Goal: Task Accomplishment & Management: Use online tool/utility

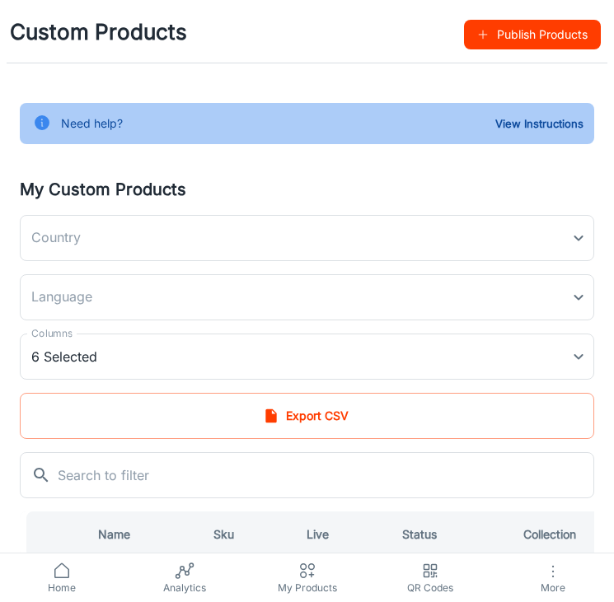
type input "[GEOGRAPHIC_DATA]"
type input "en-us"
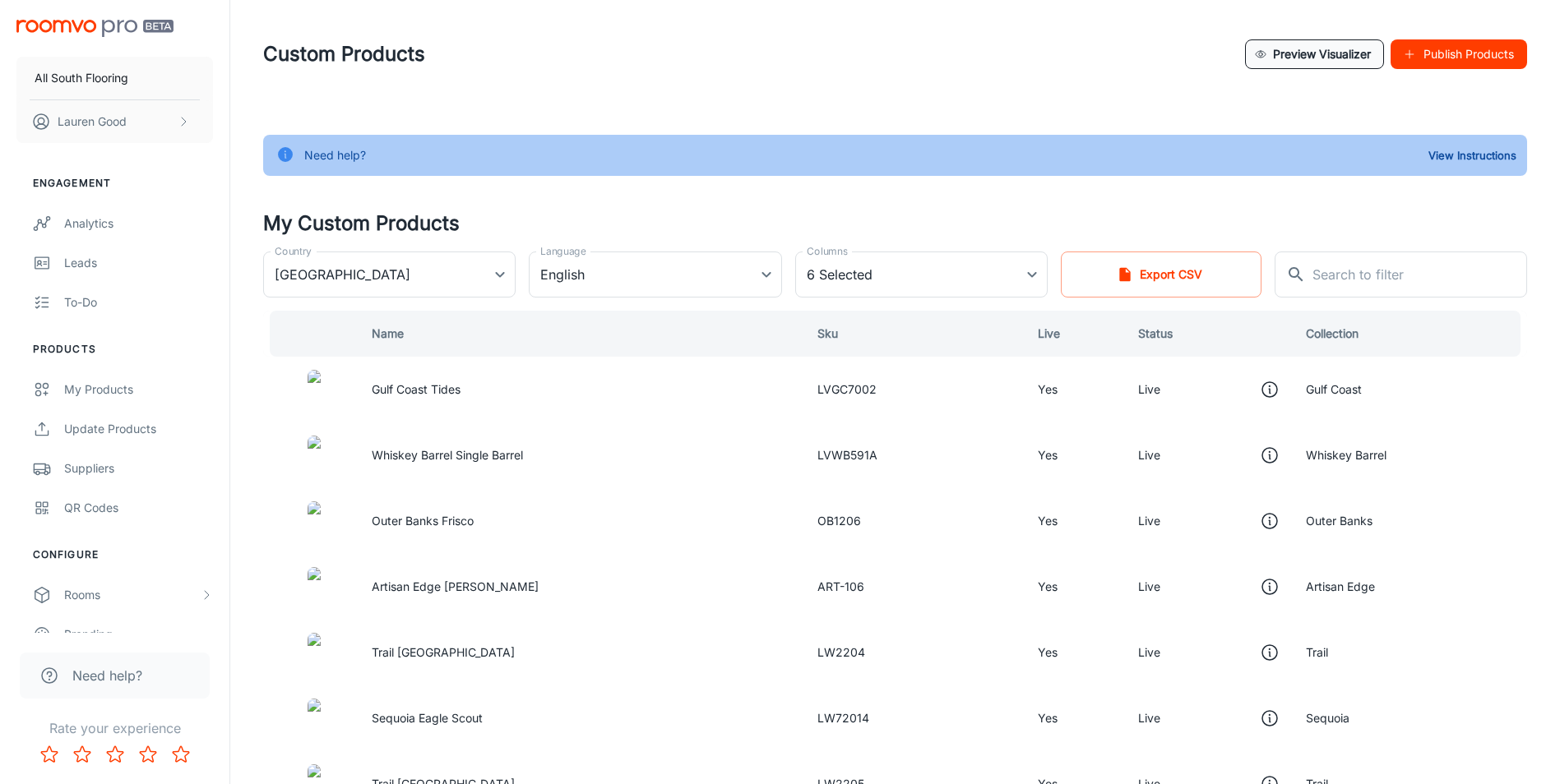
click at [624, 51] on button "Preview Visualizer" at bounding box center [1314, 55] width 139 height 30
click at [624, 390] on icon "This product is in the visualizer" at bounding box center [1270, 390] width 20 height 20
click at [489, 386] on td "Gulf Coast Tides" at bounding box center [581, 390] width 446 height 66
click at [345, 390] on div at bounding box center [313, 390] width 63 height 40
click at [624, 390] on td "Gulf Coast Tides" at bounding box center [581, 390] width 446 height 66
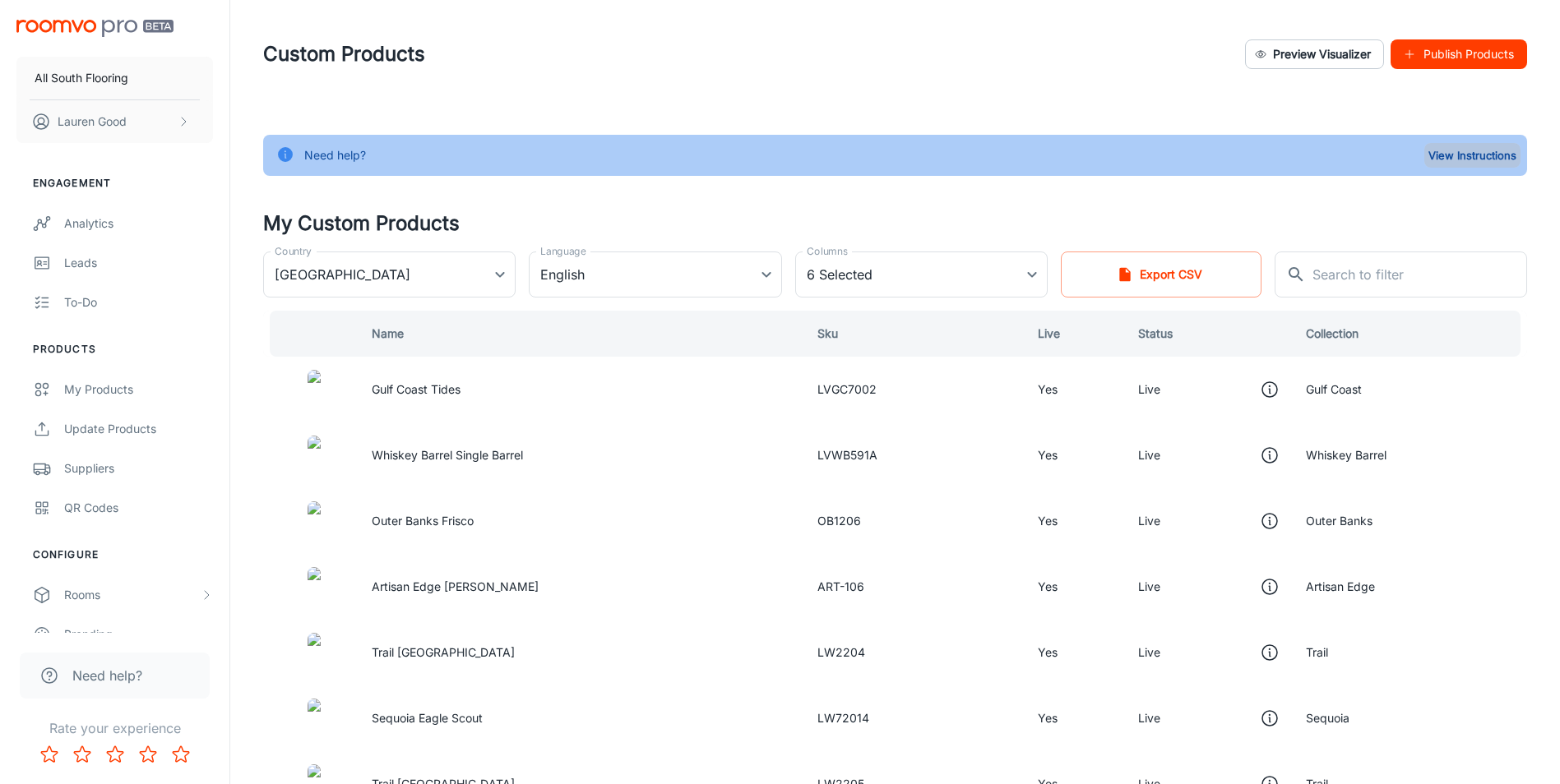
click at [624, 152] on button "View Instructions" at bounding box center [1472, 155] width 96 height 25
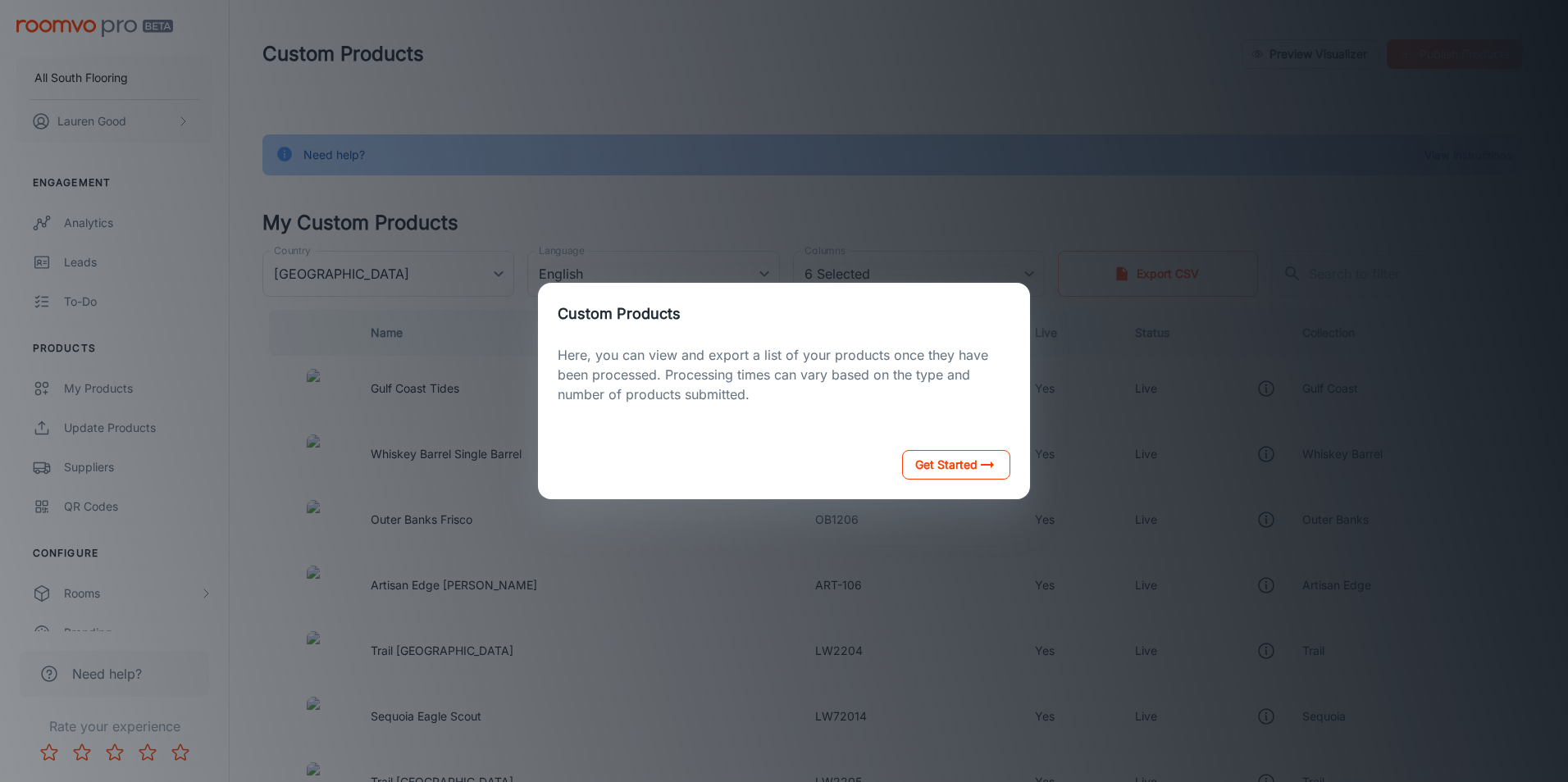
click at [622, 465] on button "Get Started" at bounding box center [955, 465] width 108 height 30
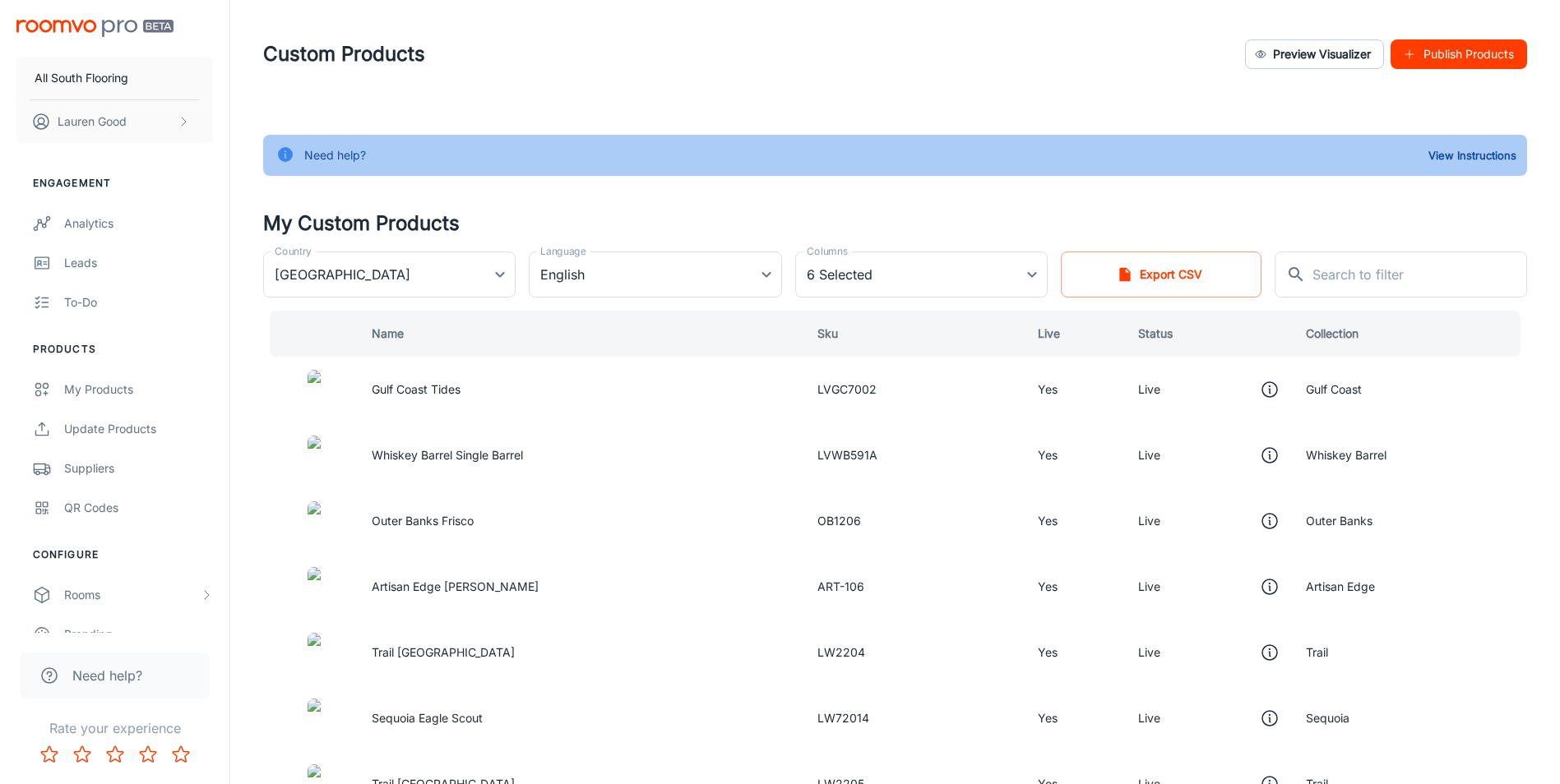
click at [624, 166] on div "Need help? View Instructions" at bounding box center [895, 155] width 1265 height 41
click at [90, 394] on div "My Products" at bounding box center [138, 390] width 149 height 18
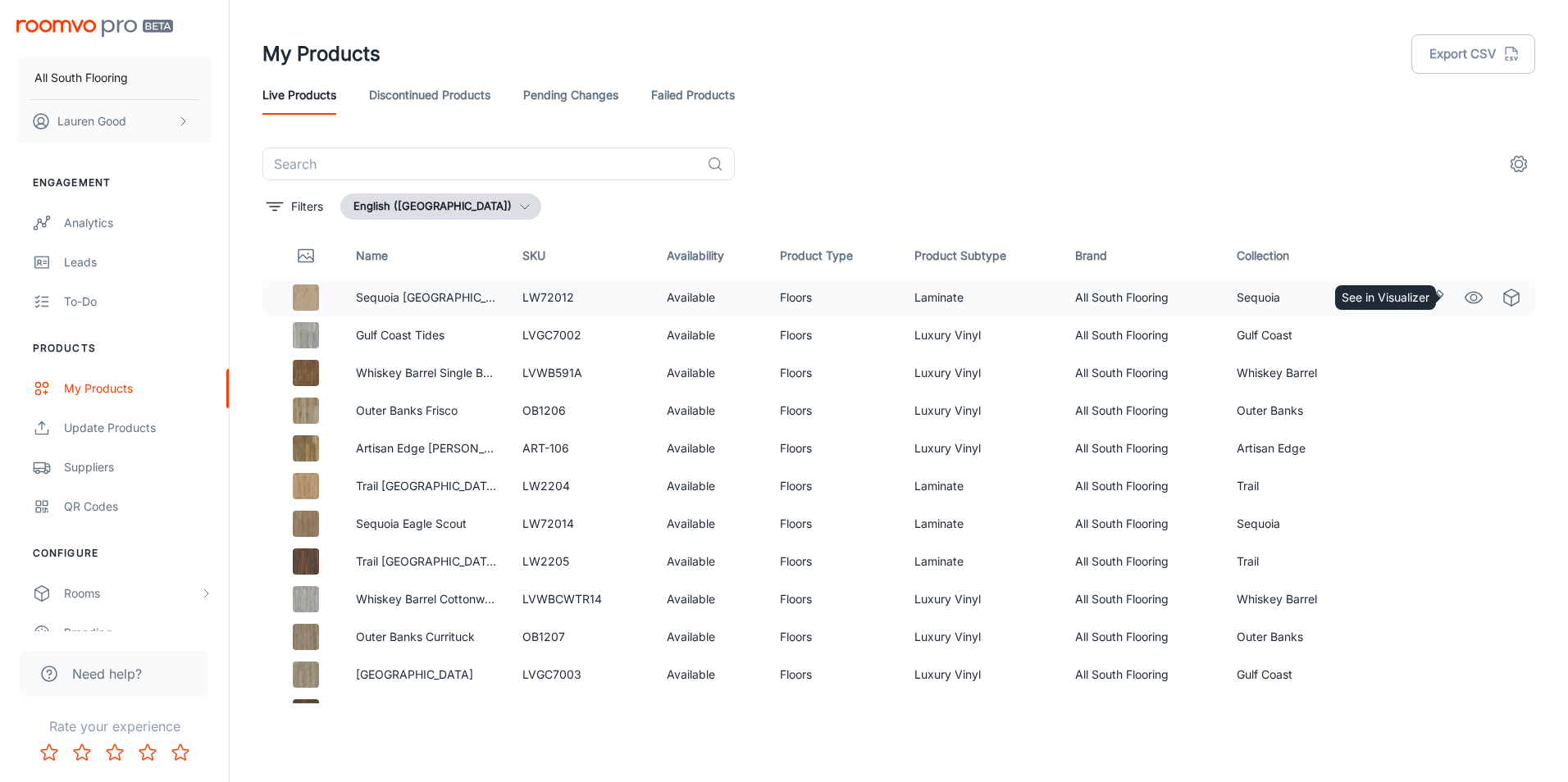
click at [622, 300] on circle "See in Visualizer" at bounding box center [1472, 297] width 7 height 7
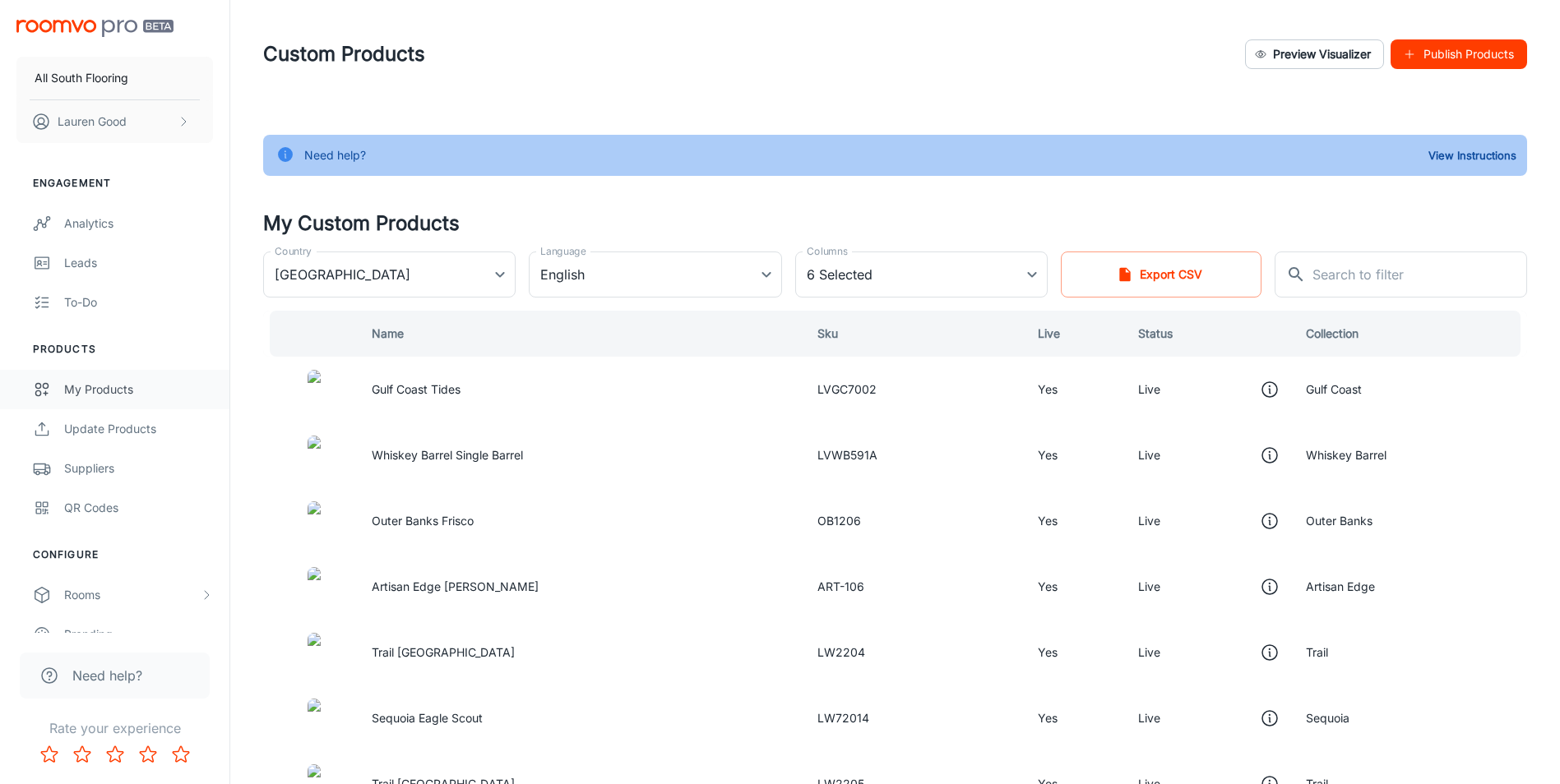
click at [157, 381] on div "My Products" at bounding box center [138, 390] width 149 height 18
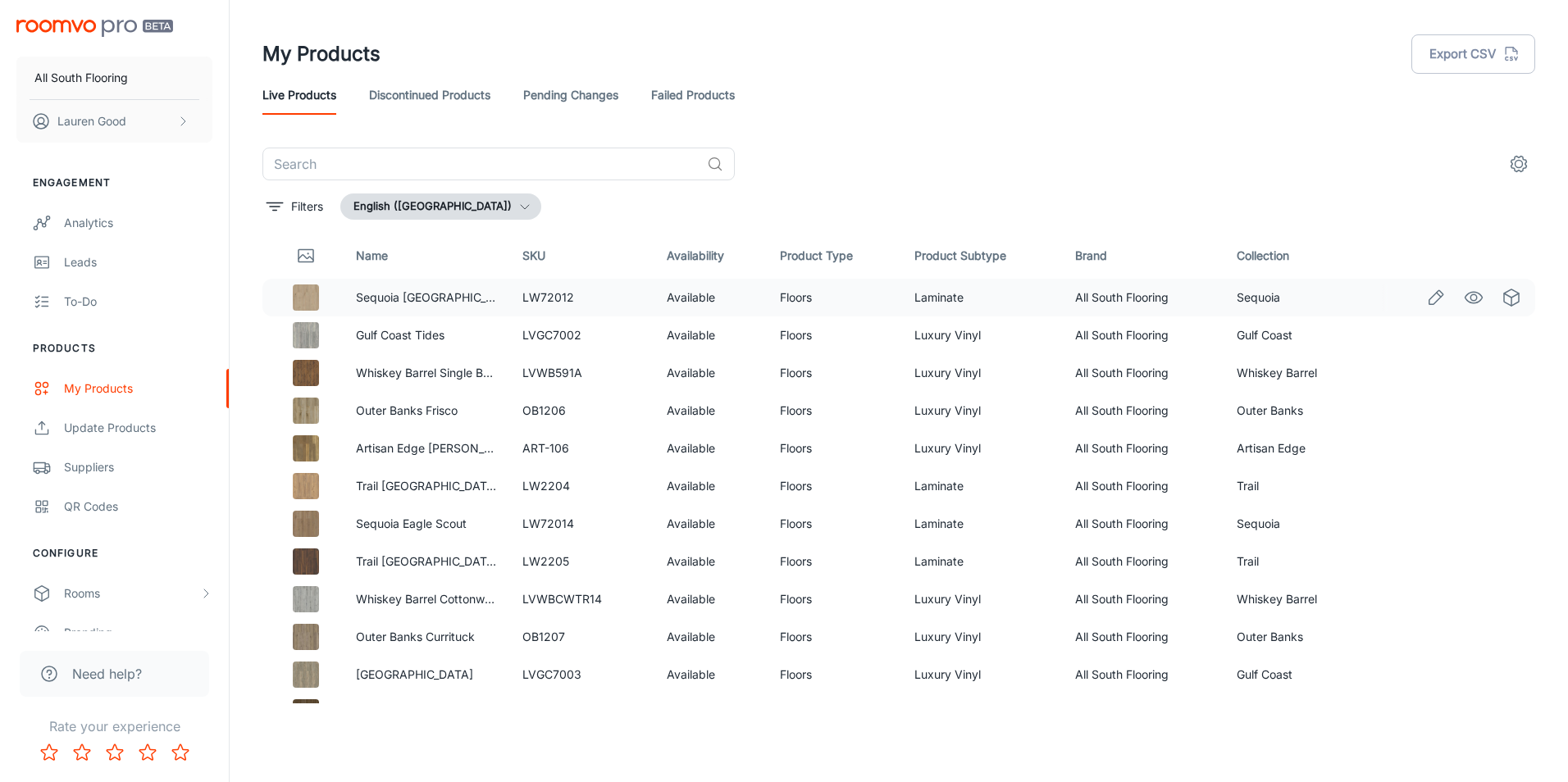
click at [622, 301] on icon "See in Visualizer" at bounding box center [1473, 297] width 20 height 20
